Goal: Communication & Community: Answer question/provide support

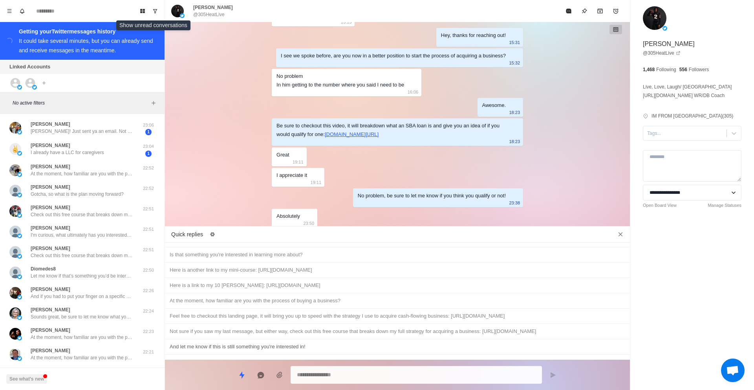
scroll to position [394, 0]
type textarea "*"
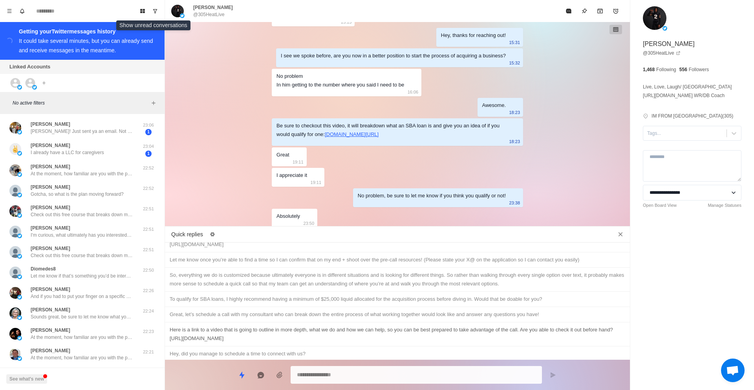
scroll to position [226, 0]
click at [282, 327] on div "Here is a link to a video that is going to outline in more depth, what we do an…" at bounding box center [398, 335] width 456 height 17
type textarea "**********"
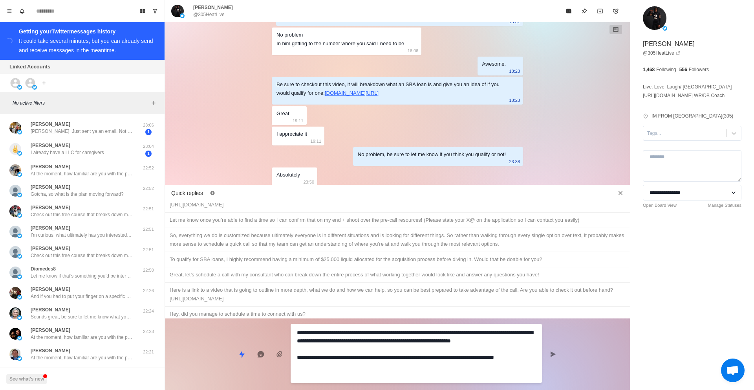
drag, startPoint x: 372, startPoint y: 374, endPoint x: 310, endPoint y: 323, distance: 80.7
click at [310, 323] on div "**********" at bounding box center [397, 350] width 465 height 65
type textarea "*"
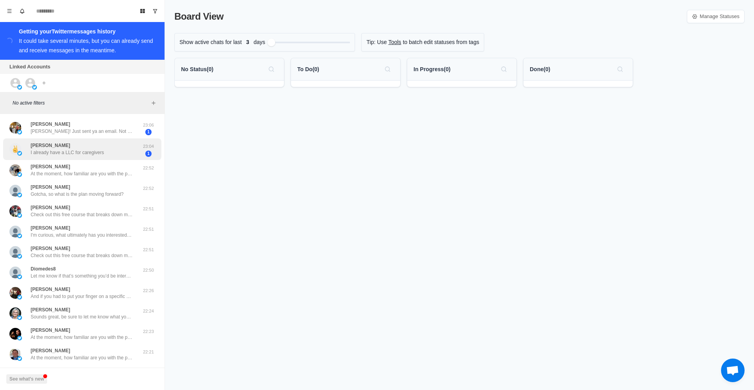
click at [86, 151] on p "I already have a LLC for caregivers" at bounding box center [67, 152] width 73 height 7
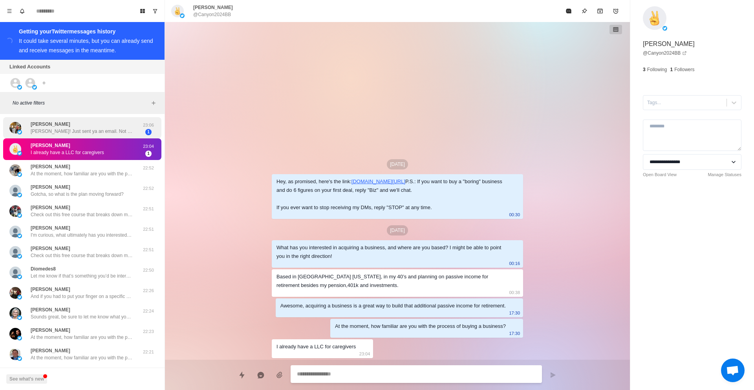
click at [101, 132] on p "[PERSON_NAME]! Just sent ya an email. Not sure if you remember me from our conv…" at bounding box center [82, 131] width 102 height 7
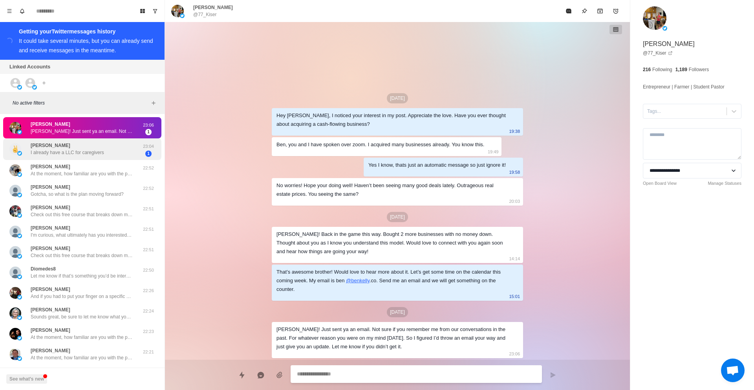
click at [104, 143] on div "[PERSON_NAME] I already have a LLC for caregivers" at bounding box center [67, 149] width 73 height 14
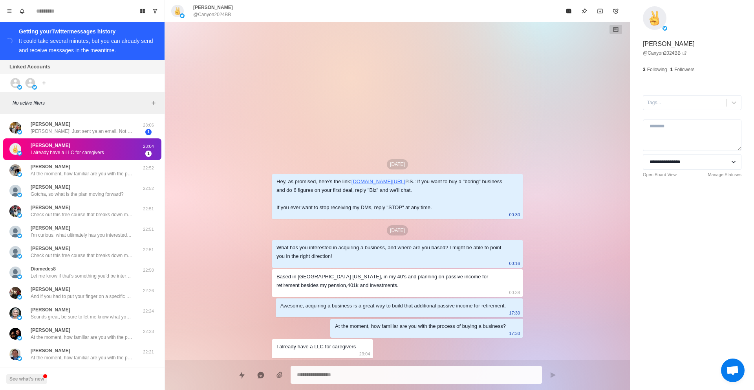
type textarea "*"
